Goal: Transaction & Acquisition: Purchase product/service

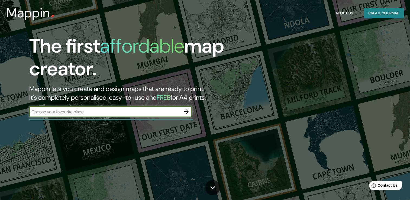
click at [103, 112] on input "text" at bounding box center [105, 112] width 152 height 6
type input "cali valle del cauca colombia"
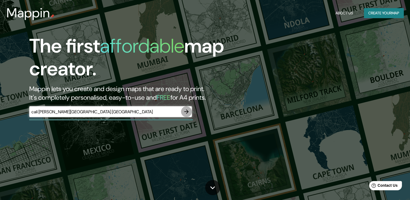
click at [187, 112] on icon "button" at bounding box center [186, 111] width 7 height 7
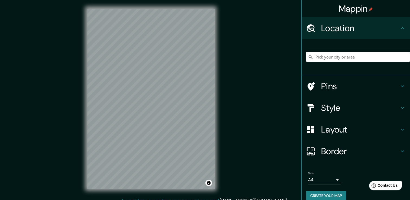
click at [361, 60] on input "Pick your city or area" at bounding box center [358, 57] width 104 height 10
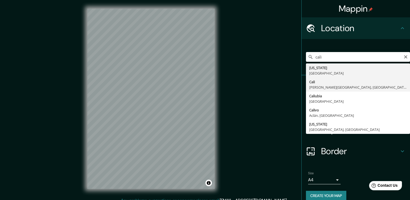
type input "[GEOGRAPHIC_DATA], [PERSON_NAME][GEOGRAPHIC_DATA], [GEOGRAPHIC_DATA]"
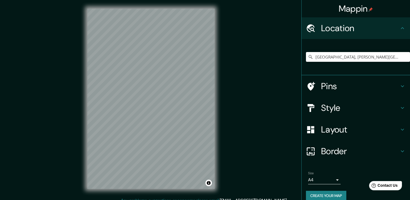
scroll to position [7, 0]
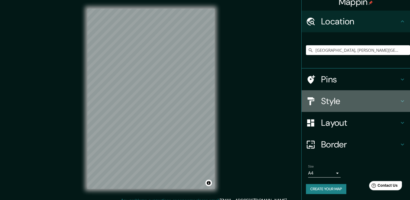
click at [340, 106] on h4 "Style" at bounding box center [360, 101] width 78 height 11
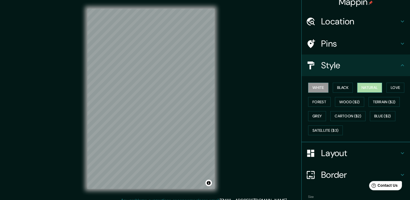
click at [359, 86] on button "Natural" at bounding box center [369, 88] width 25 height 10
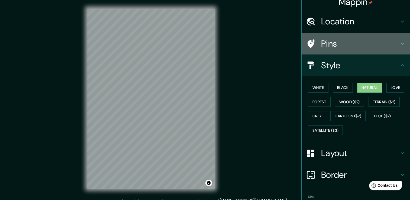
click at [321, 41] on h4 "Pins" at bounding box center [360, 43] width 78 height 11
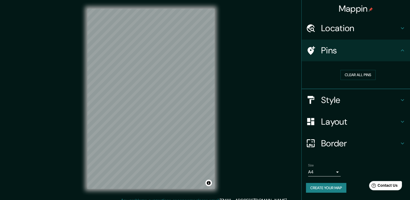
scroll to position [0, 0]
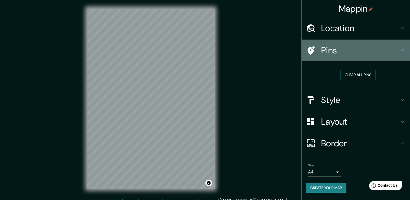
click at [321, 41] on div "Pins" at bounding box center [356, 51] width 108 height 22
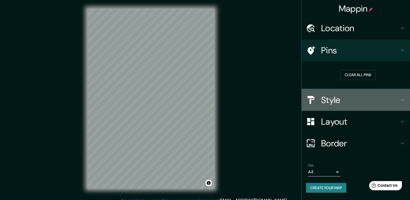
click at [333, 105] on h4 "Style" at bounding box center [360, 100] width 78 height 11
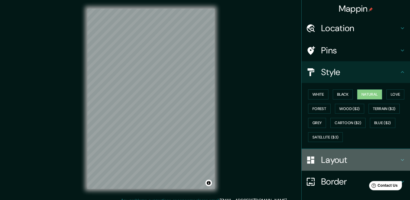
click at [338, 160] on h4 "Layout" at bounding box center [360, 160] width 78 height 11
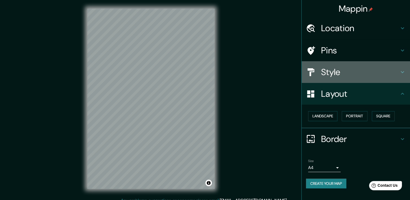
click at [337, 69] on h4 "Style" at bounding box center [360, 72] width 78 height 11
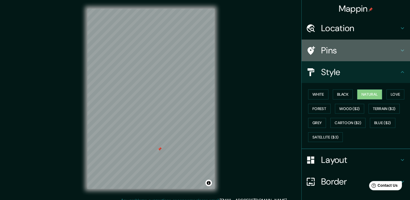
click at [345, 57] on div "Pins" at bounding box center [356, 51] width 108 height 22
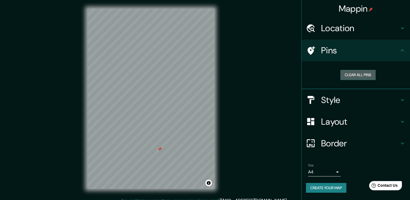
click at [355, 74] on button "Clear all pins" at bounding box center [357, 75] width 35 height 10
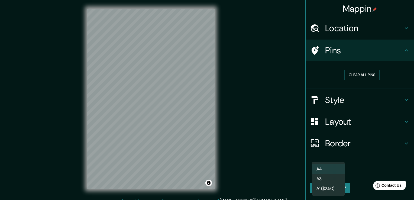
click at [332, 169] on body "Mappin Location Cali, Valle del Cauca, Colombia Pins Clear all pins Style Layou…" at bounding box center [207, 100] width 414 height 200
click at [361, 170] on div at bounding box center [207, 100] width 414 height 200
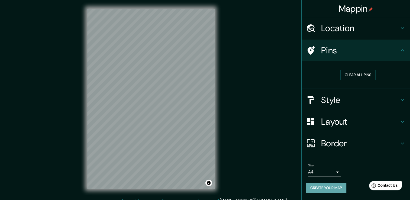
click at [341, 192] on button "Create your map" at bounding box center [326, 188] width 40 height 10
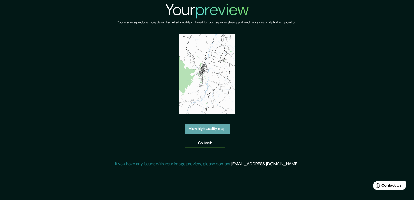
click at [222, 127] on link "View high quality map" at bounding box center [207, 129] width 45 height 10
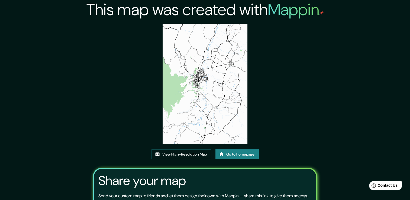
scroll to position [1, 0]
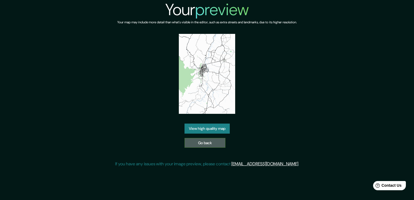
click at [211, 146] on link "Go back" at bounding box center [205, 143] width 41 height 10
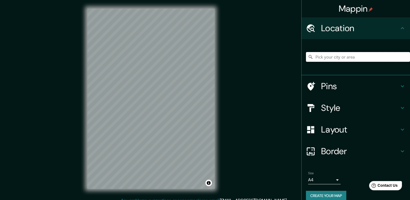
click at [365, 59] on input "Pick your city or area" at bounding box center [358, 57] width 104 height 10
click at [365, 59] on input "[US_STATE], [GEOGRAPHIC_DATA]" at bounding box center [358, 57] width 104 height 10
drag, startPoint x: 365, startPoint y: 59, endPoint x: 326, endPoint y: 62, distance: 39.9
click at [326, 62] on input "[US_STATE], [GEOGRAPHIC_DATA]" at bounding box center [358, 57] width 104 height 10
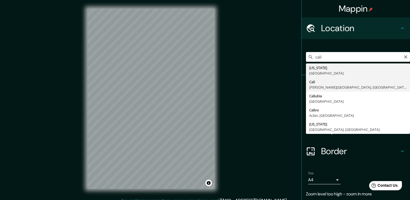
type input "[GEOGRAPHIC_DATA], [PERSON_NAME][GEOGRAPHIC_DATA], [GEOGRAPHIC_DATA]"
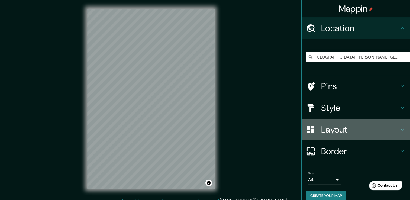
click at [370, 126] on h4 "Layout" at bounding box center [360, 129] width 78 height 11
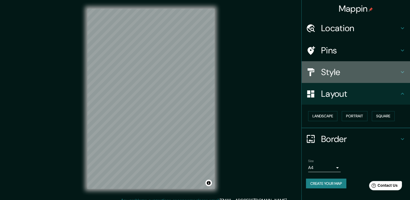
click at [359, 68] on h4 "Style" at bounding box center [360, 72] width 78 height 11
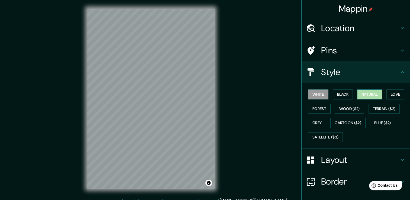
click at [370, 94] on button "Natural" at bounding box center [369, 94] width 25 height 10
click at [248, 80] on div "Mappin Location [GEOGRAPHIC_DATA], [PERSON_NAME][GEOGRAPHIC_DATA], [GEOGRAPHIC_…" at bounding box center [205, 103] width 410 height 206
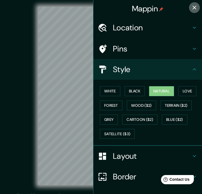
click at [191, 9] on icon "button" at bounding box center [194, 7] width 7 height 7
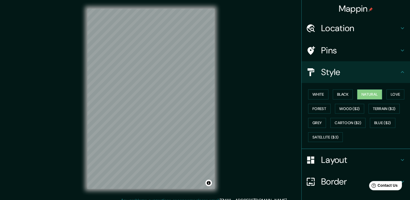
scroll to position [37, 0]
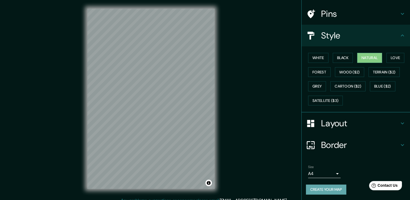
click at [333, 190] on button "Create your map" at bounding box center [326, 190] width 40 height 10
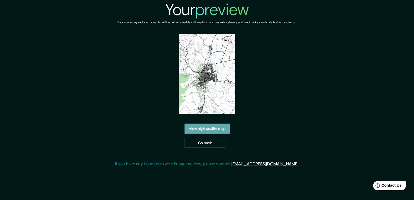
click at [221, 127] on link "View high quality map" at bounding box center [207, 129] width 45 height 10
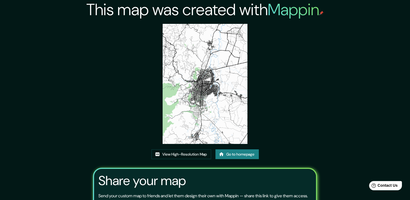
click at [238, 92] on img at bounding box center [205, 84] width 85 height 120
